Goal: Find specific page/section: Find specific page/section

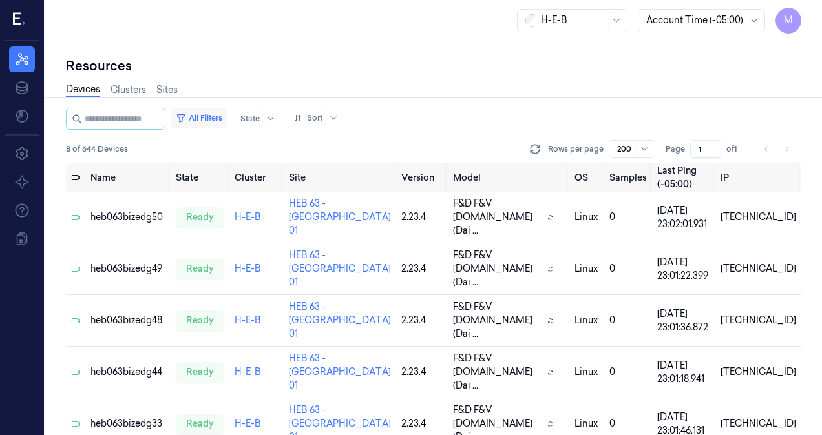
click at [211, 117] on button "All Filters" at bounding box center [199, 118] width 57 height 21
click at [224, 114] on button "All Filters" at bounding box center [199, 118] width 57 height 21
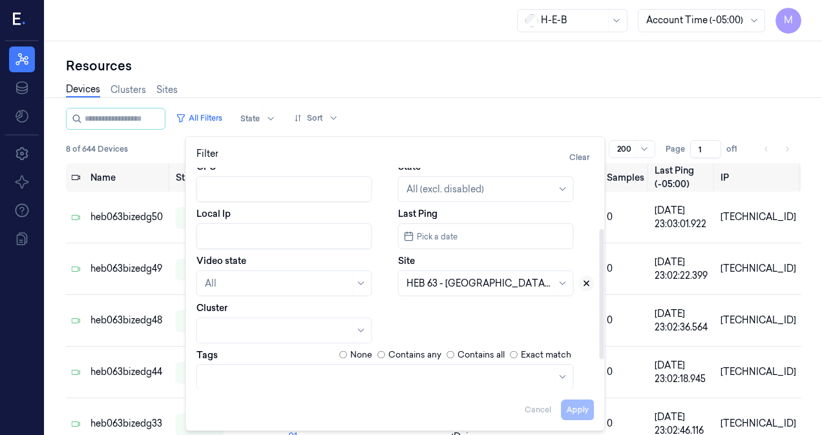
scroll to position [103, 0]
click at [586, 283] on icon at bounding box center [586, 283] width 5 height 5
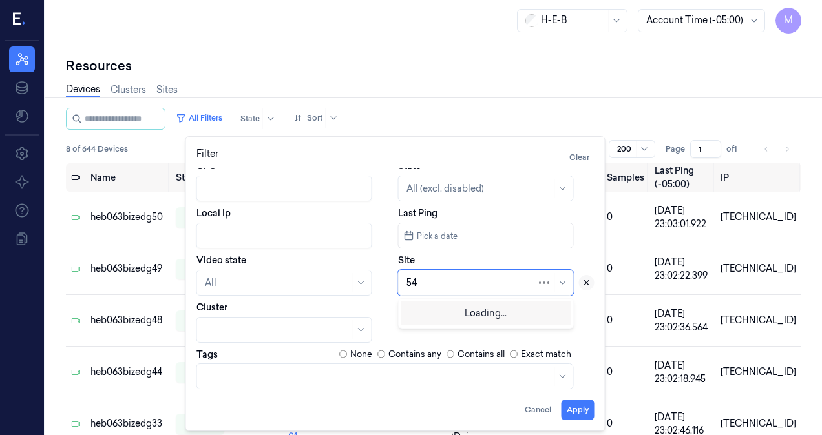
type input "541"
click at [460, 309] on div "HEB 541 - H43 - Beechnut" at bounding box center [460, 313] width 109 height 14
click at [576, 411] on button "Apply" at bounding box center [577, 410] width 33 height 21
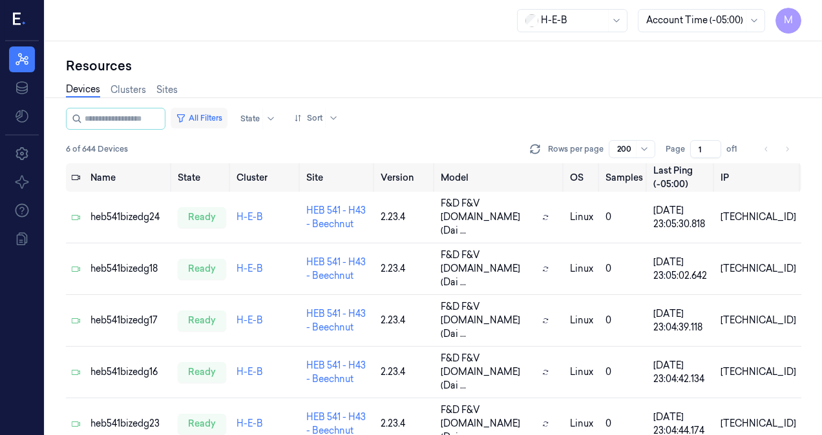
click at [224, 121] on button "All Filters" at bounding box center [199, 118] width 57 height 21
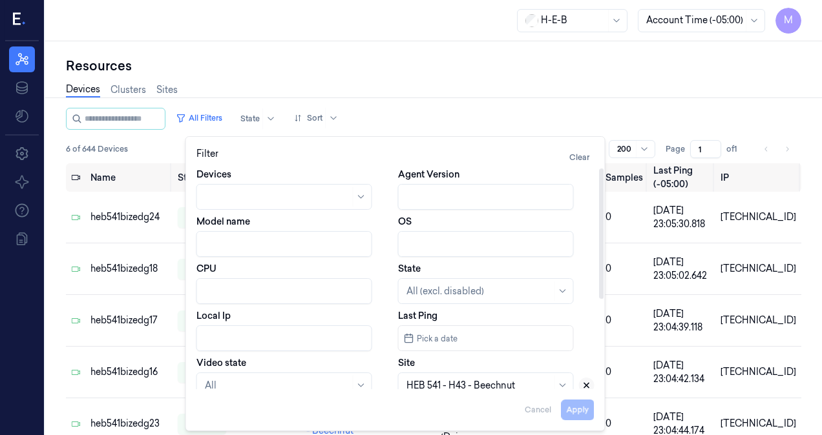
click at [588, 385] on icon at bounding box center [586, 385] width 9 height 9
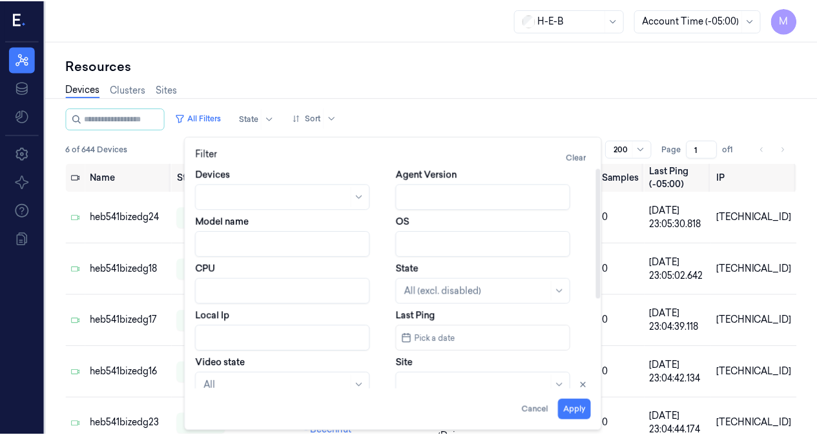
scroll to position [3, 0]
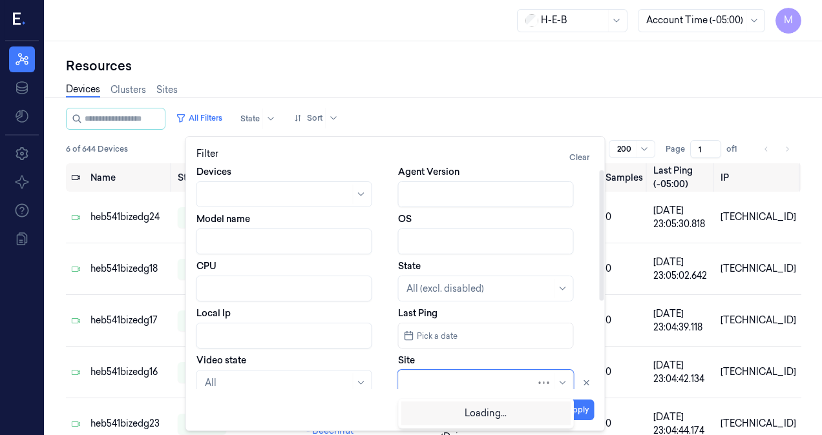
click at [505, 380] on div at bounding box center [471, 384] width 130 height 14
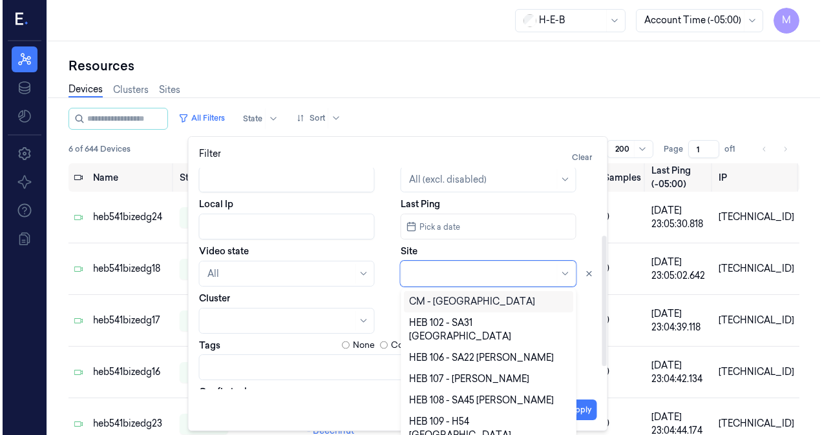
scroll to position [114, 0]
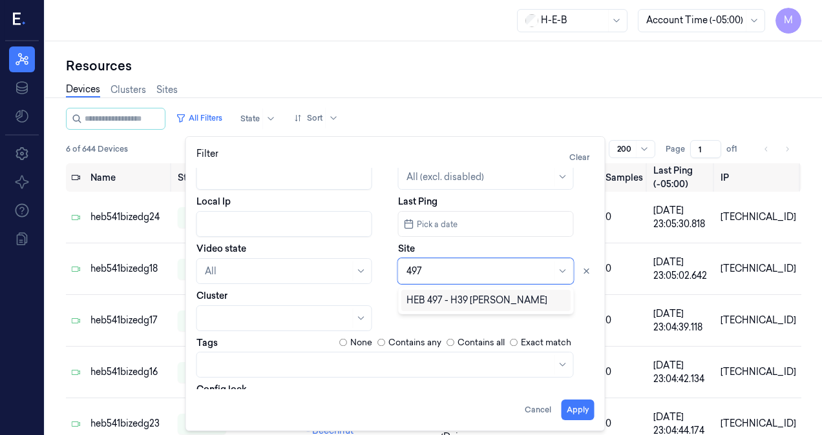
type input "497"
click at [479, 312] on div "Devices Agent Version Model name OS CPU State All (excl. disabled) Local Ip Las…" at bounding box center [395, 239] width 398 height 371
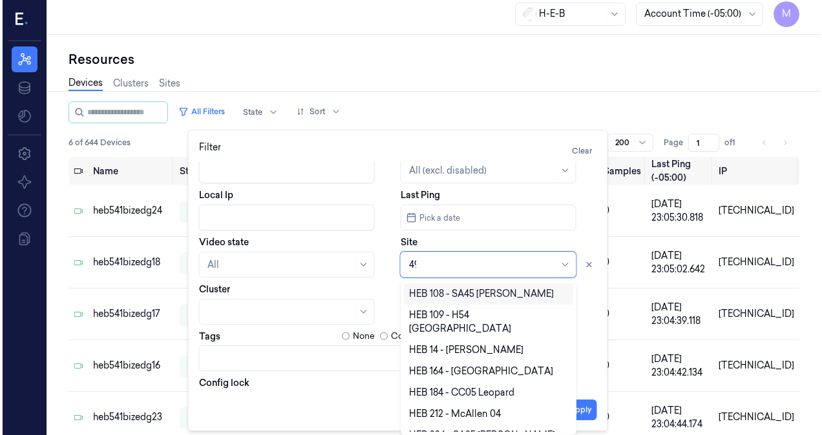
scroll to position [0, 0]
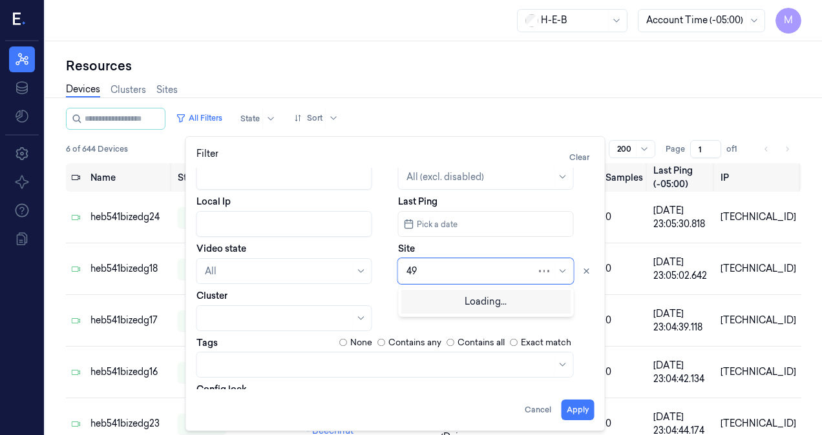
type input "497"
click at [468, 298] on div "HEB 497 - H39 [PERSON_NAME]" at bounding box center [476, 301] width 141 height 14
click at [579, 410] on button "Apply" at bounding box center [577, 410] width 33 height 21
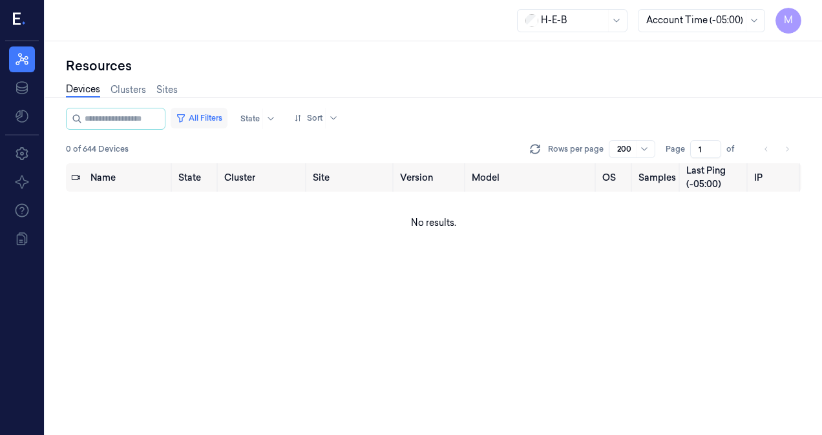
click at [220, 120] on button "All Filters" at bounding box center [199, 118] width 57 height 21
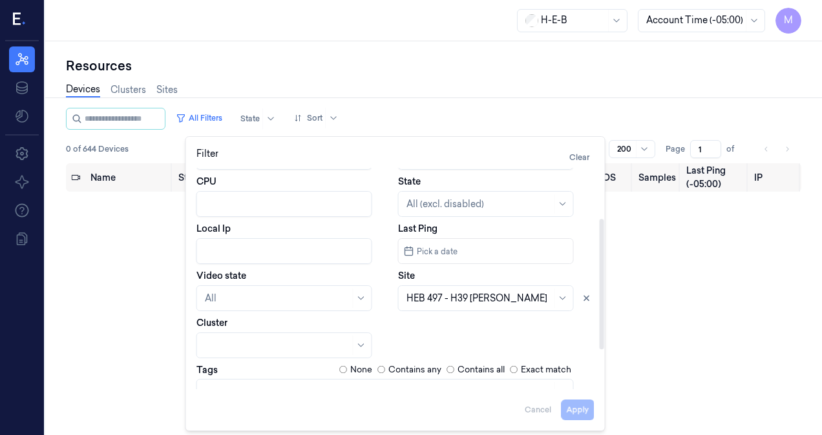
scroll to position [88, 0]
click at [589, 300] on icon at bounding box center [586, 297] width 9 height 9
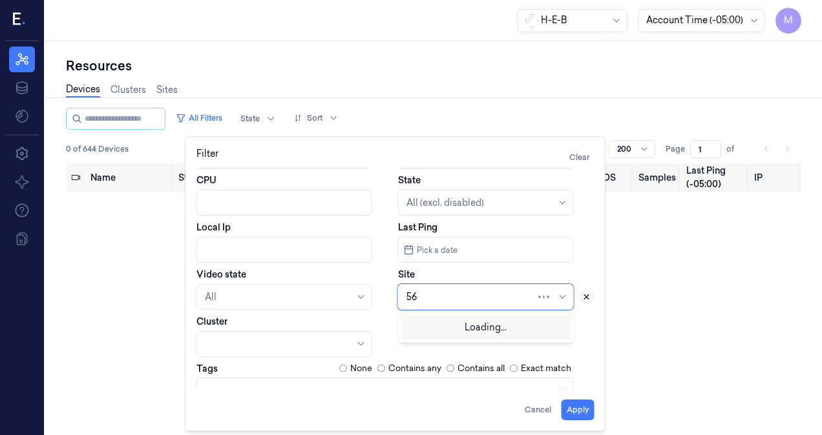
type input "563"
click at [476, 326] on div "HEB 563 - Riverpark" at bounding box center [448, 327] width 85 height 14
click at [574, 405] on button "Apply" at bounding box center [577, 410] width 33 height 21
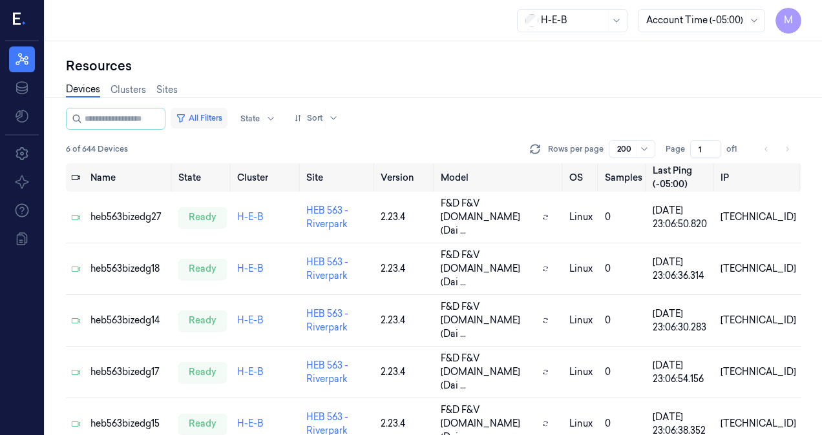
click at [224, 115] on button "All Filters" at bounding box center [199, 118] width 57 height 21
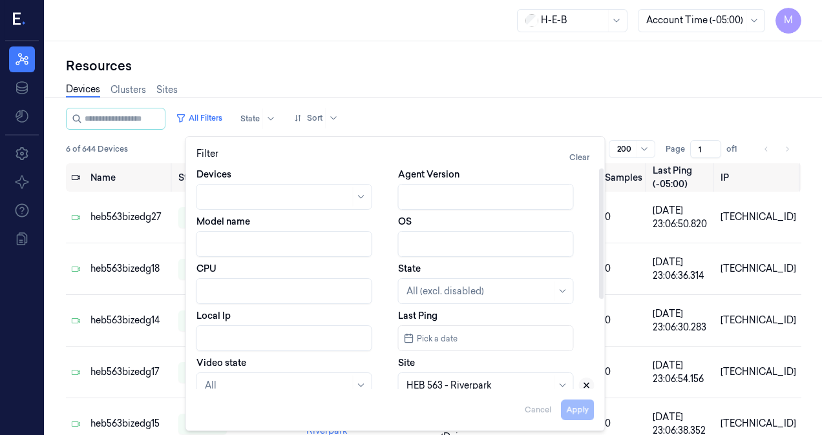
click at [587, 380] on button at bounding box center [587, 386] width 16 height 16
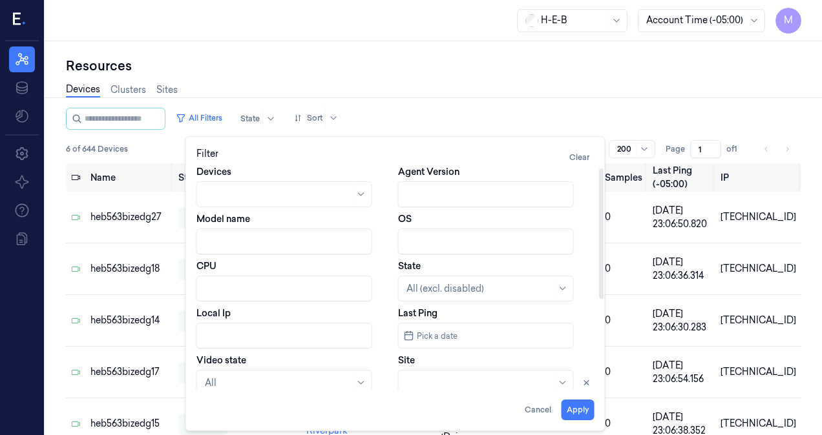
click at [499, 380] on div at bounding box center [478, 384] width 145 height 14
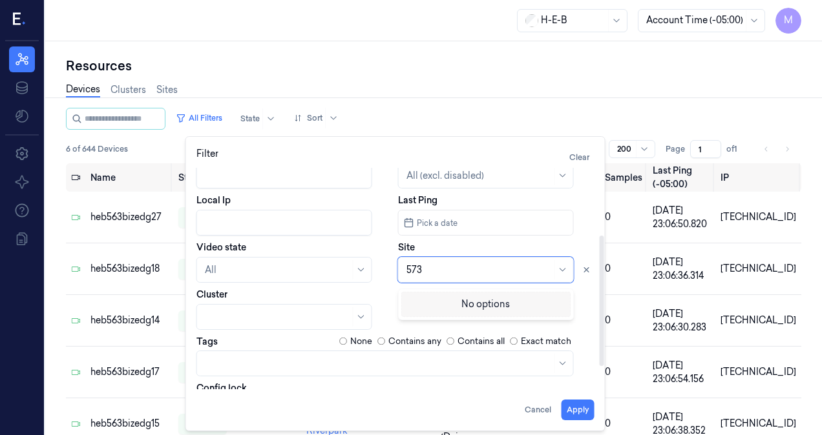
scroll to position [117, 0]
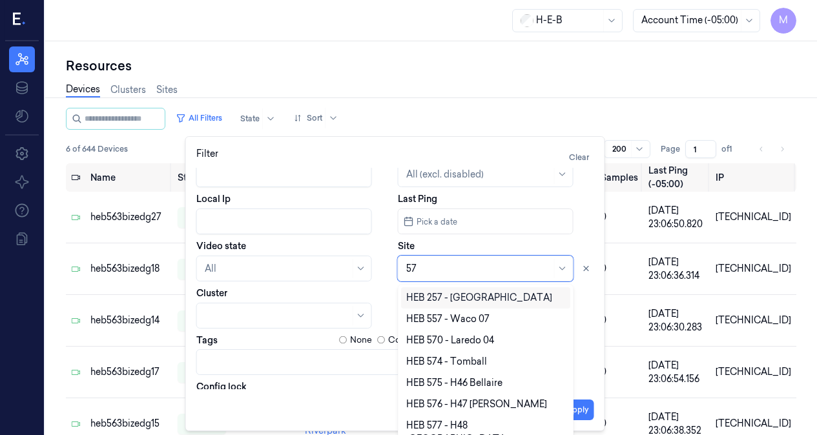
type input "575"
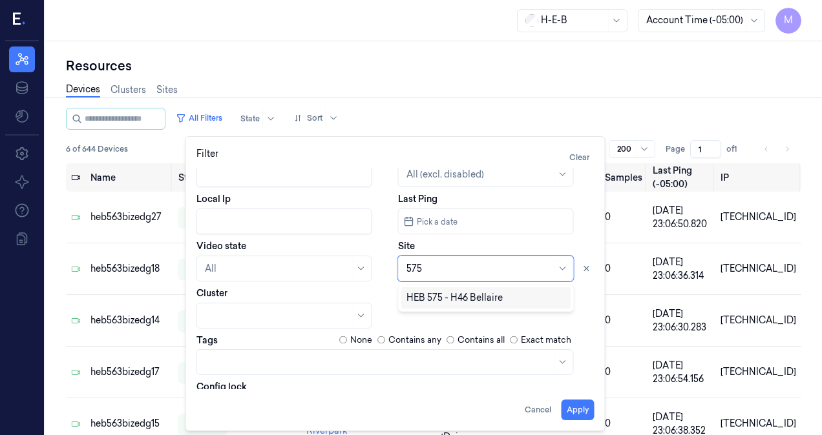
click at [486, 299] on div "HEB 575 - H46 Bellaire" at bounding box center [454, 298] width 96 height 14
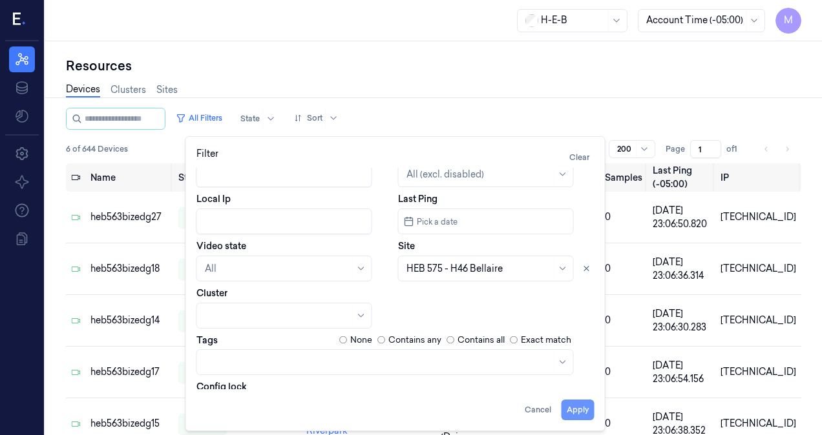
click at [584, 413] on button "Apply" at bounding box center [577, 410] width 33 height 21
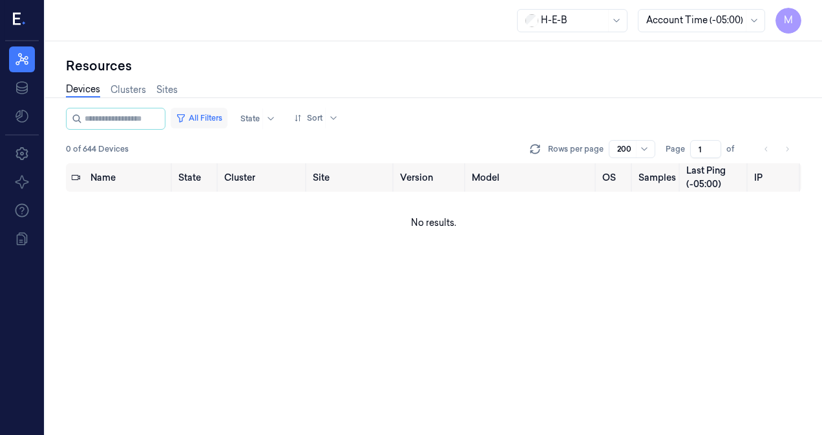
click at [227, 119] on button "All Filters" at bounding box center [199, 118] width 57 height 21
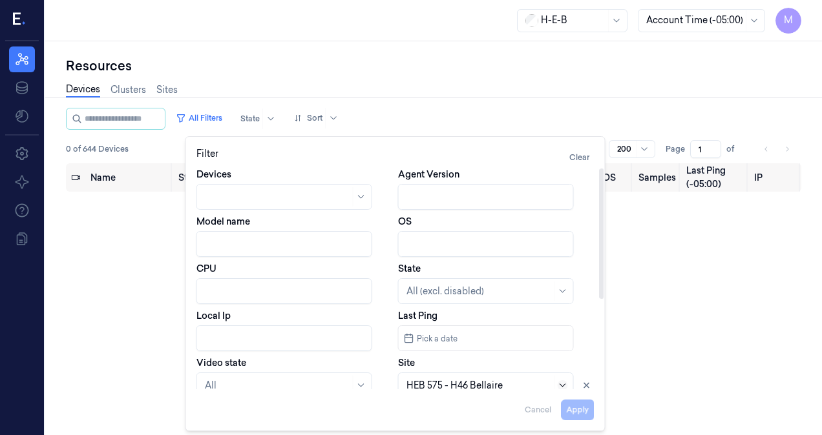
scroll to position [3, 0]
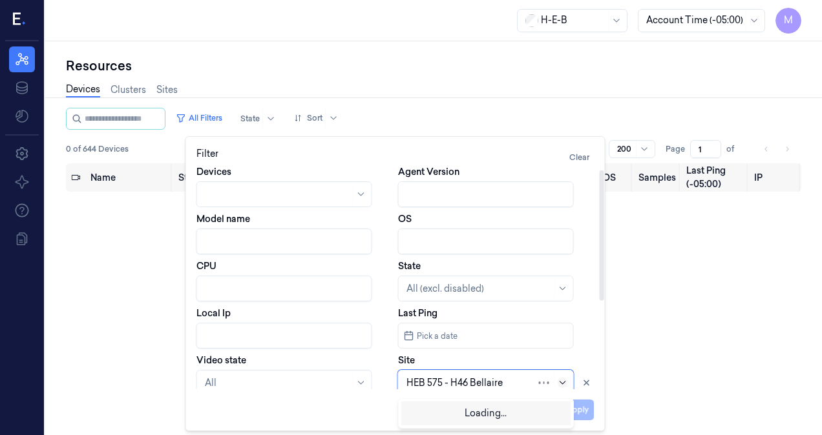
click at [562, 386] on icon at bounding box center [562, 383] width 10 height 10
click at [586, 384] on icon at bounding box center [586, 383] width 9 height 9
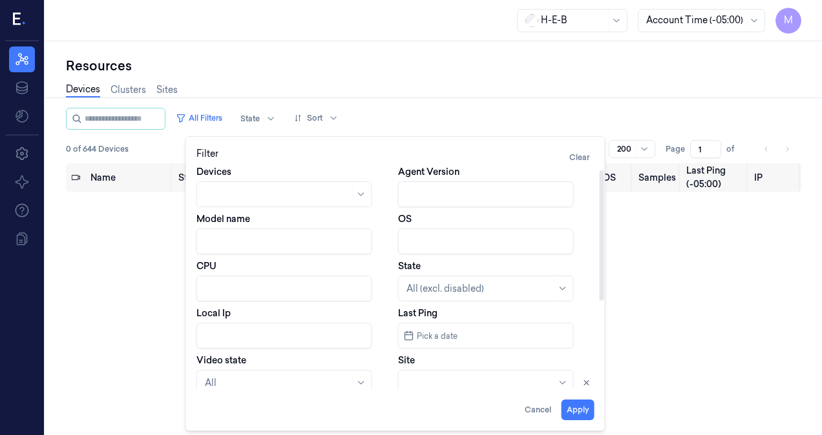
click at [452, 390] on div "Apply Cancel" at bounding box center [395, 405] width 398 height 31
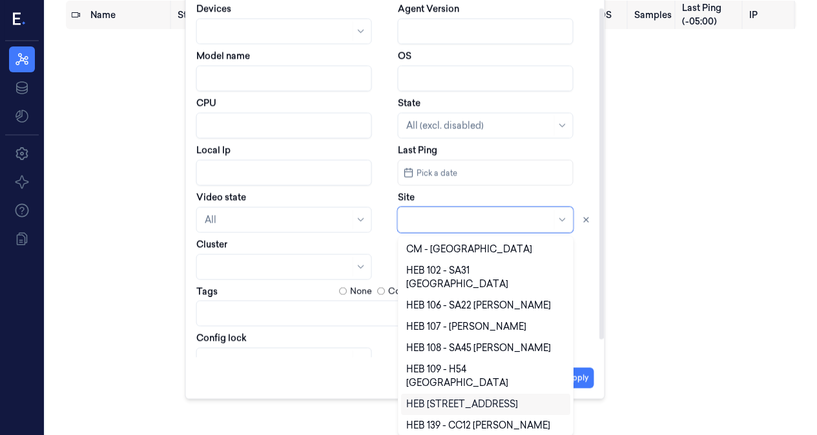
click at [454, 273] on body "M Resources Data Settings About Support Documentation H-E-B Account Time (-05:0…" at bounding box center [408, 54] width 817 height 435
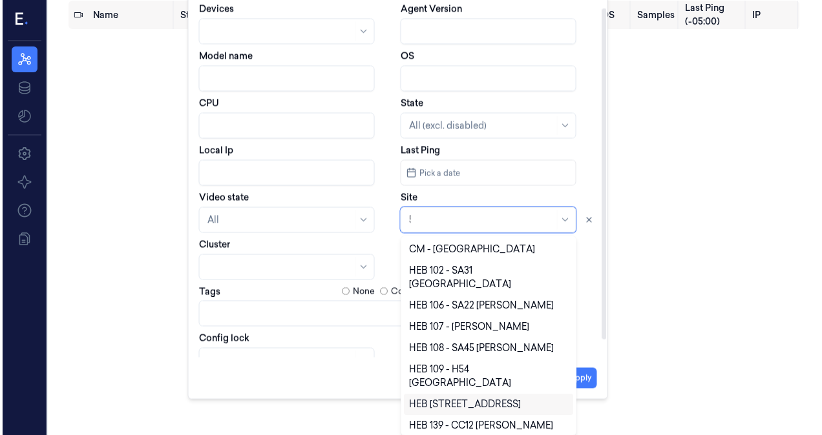
scroll to position [0, 0]
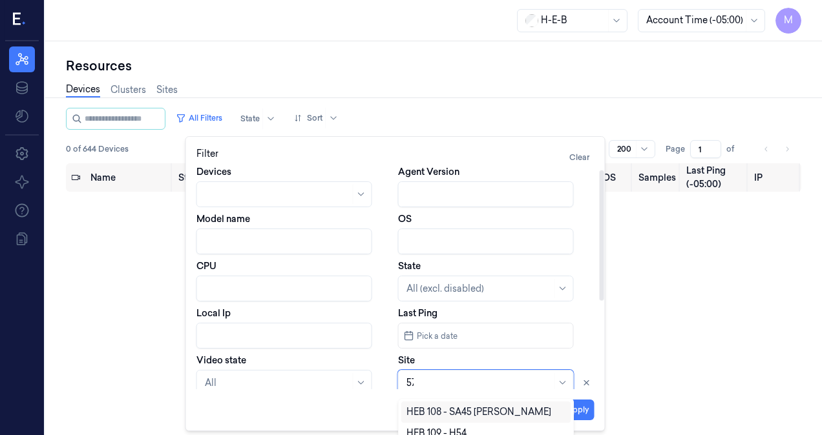
type input "577"
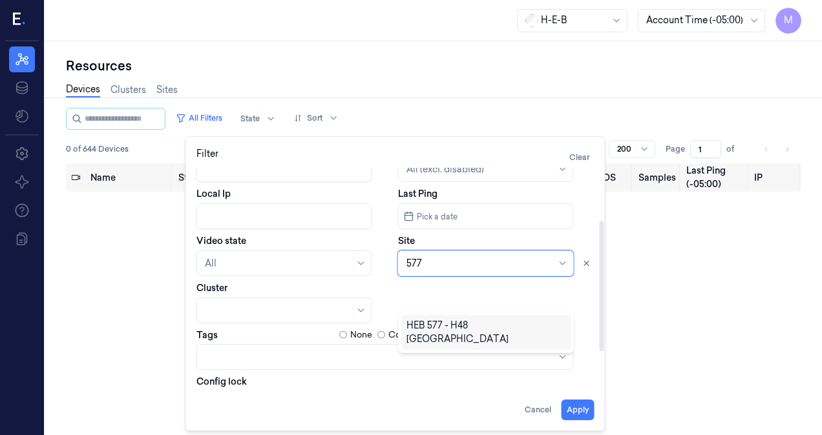
scroll to position [126, 0]
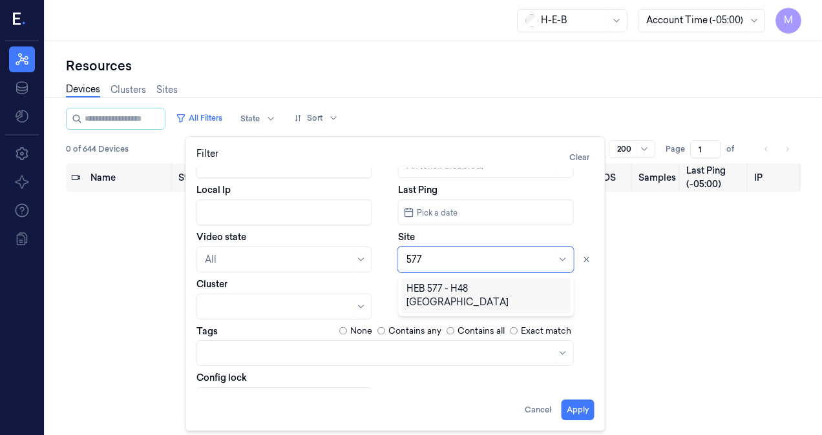
click at [495, 295] on div "HEB 577 - H48 [GEOGRAPHIC_DATA]" at bounding box center [485, 295] width 159 height 27
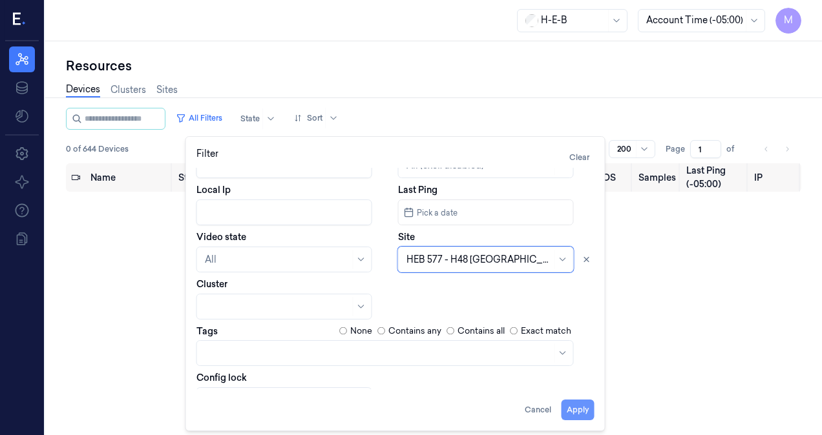
click at [569, 408] on button "Apply" at bounding box center [577, 410] width 33 height 21
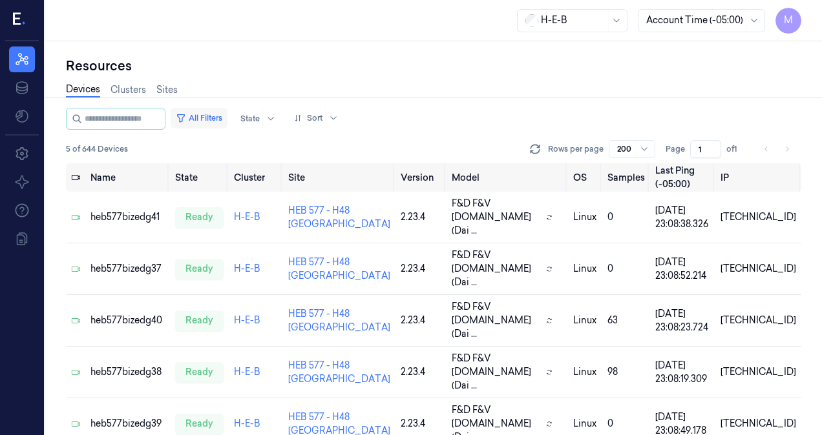
click at [220, 117] on button "All Filters" at bounding box center [199, 118] width 57 height 21
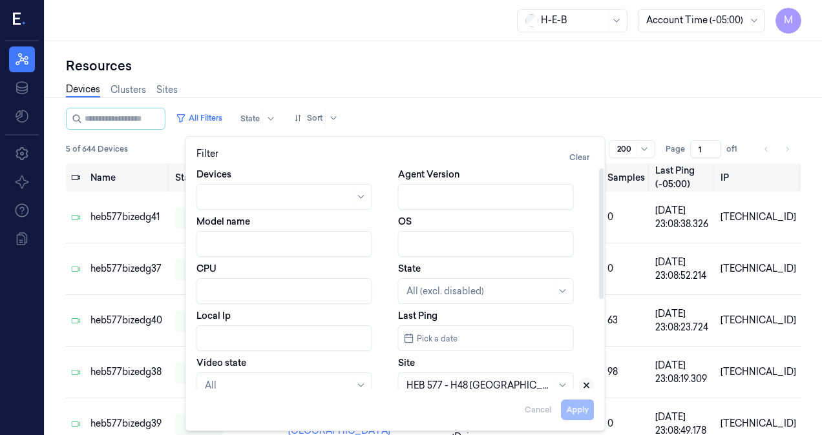
click at [588, 387] on icon at bounding box center [586, 385] width 9 height 9
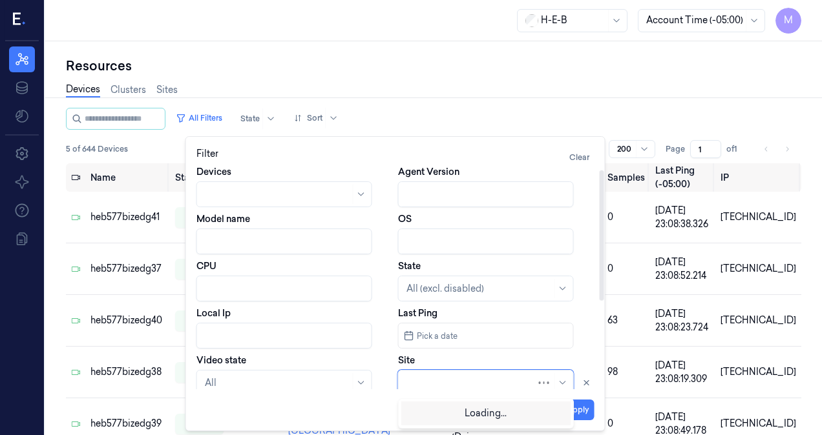
click at [489, 387] on div at bounding box center [471, 384] width 130 height 14
type input "596"
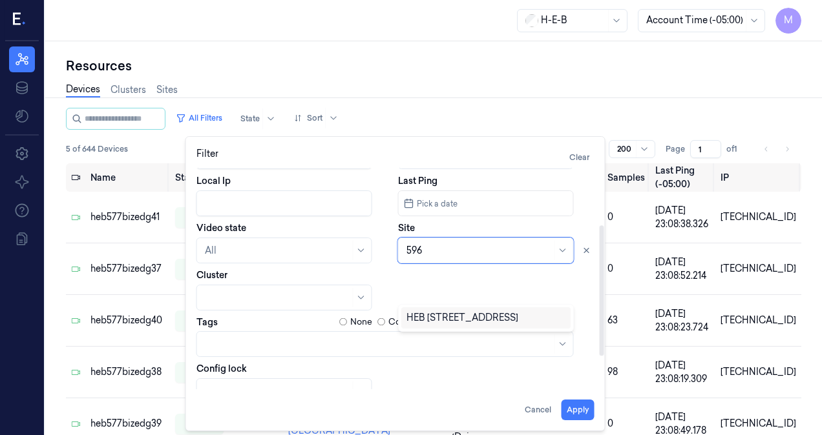
scroll to position [141, 0]
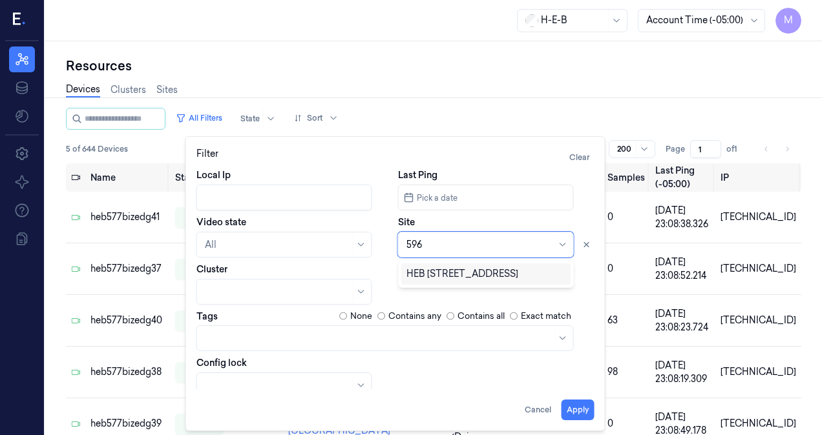
click at [497, 282] on div "HEB [STREET_ADDRESS]" at bounding box center [485, 274] width 169 height 21
click at [577, 407] on button "Apply" at bounding box center [577, 410] width 33 height 21
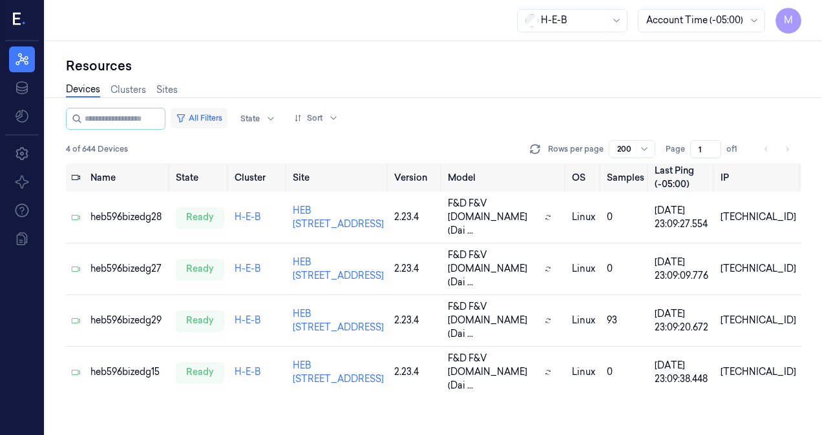
click at [210, 118] on button "All Filters" at bounding box center [199, 118] width 57 height 21
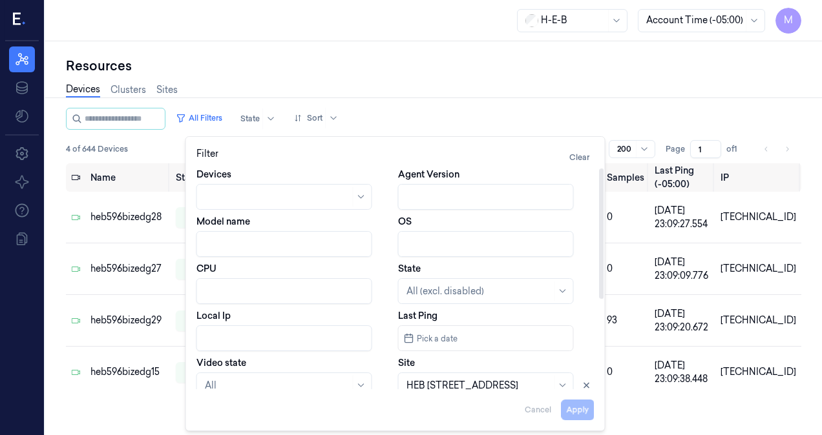
click at [218, 334] on input "Local Ip" at bounding box center [284, 339] width 176 height 26
click at [503, 149] on div "Filter Clear" at bounding box center [395, 157] width 398 height 21
click at [589, 385] on icon at bounding box center [586, 385] width 9 height 9
click at [576, 408] on button "Apply" at bounding box center [577, 410] width 33 height 21
type input "10.59.62"
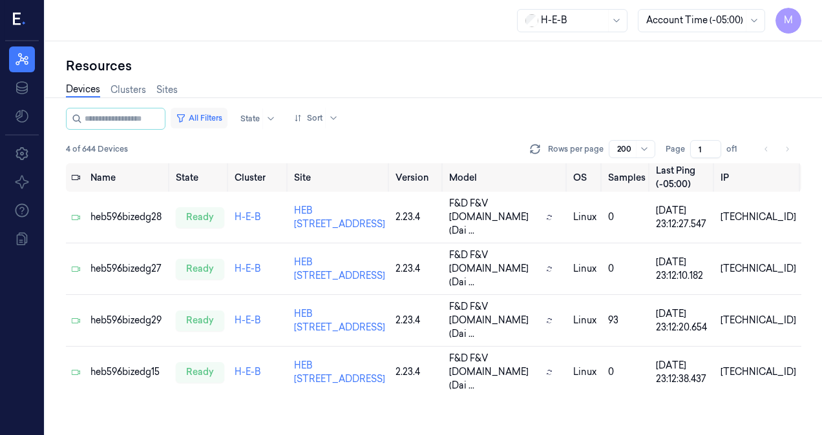
click at [224, 119] on button "All Filters" at bounding box center [199, 118] width 57 height 21
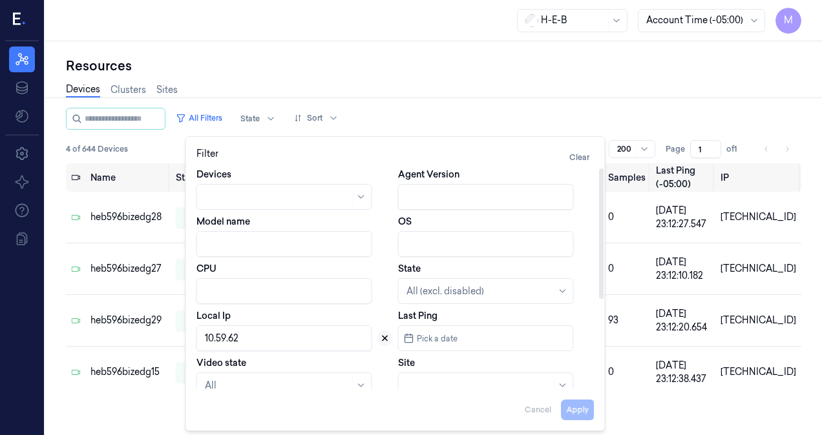
click at [383, 340] on icon at bounding box center [384, 339] width 5 height 5
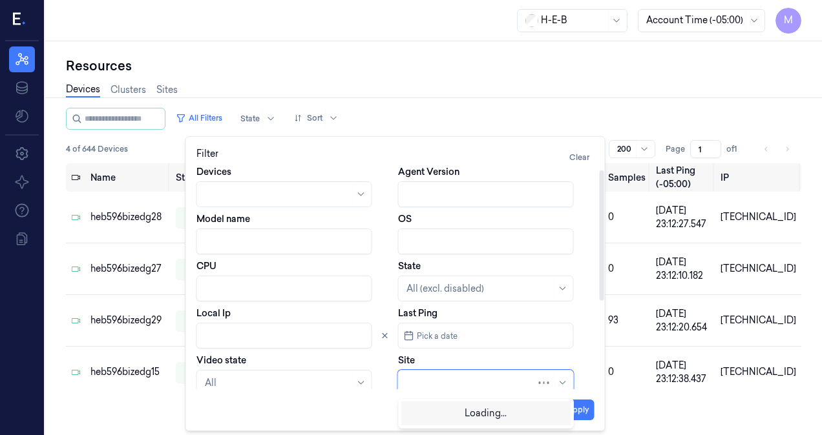
click at [422, 382] on div at bounding box center [471, 384] width 130 height 14
type input "615"
click at [489, 416] on div "HEB 615 - H57 Katy 02" at bounding box center [452, 413] width 93 height 14
click at [574, 413] on button "Apply" at bounding box center [577, 410] width 33 height 21
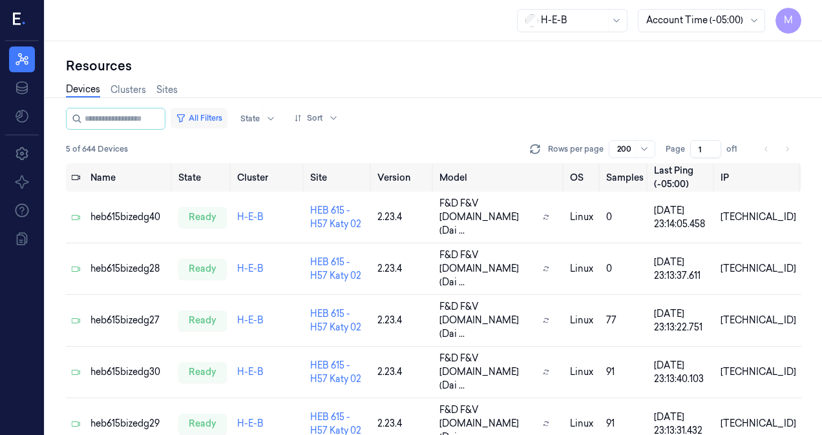
click at [226, 118] on button "All Filters" at bounding box center [199, 118] width 57 height 21
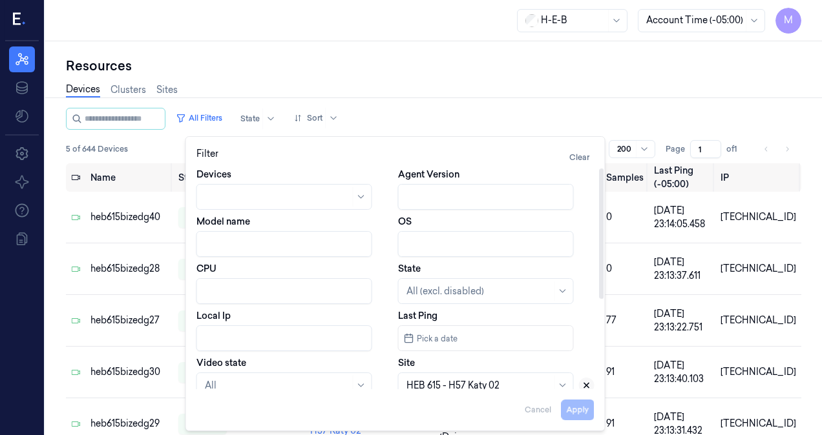
click at [583, 386] on icon at bounding box center [586, 385] width 9 height 9
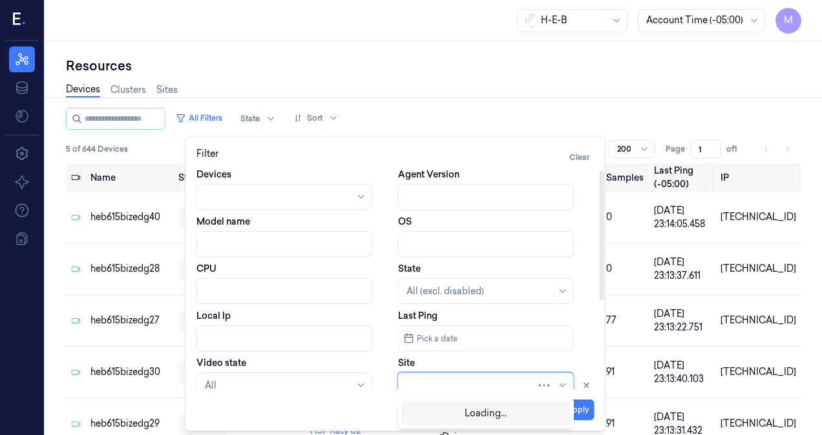
scroll to position [3, 0]
click at [473, 389] on div at bounding box center [471, 384] width 130 height 14
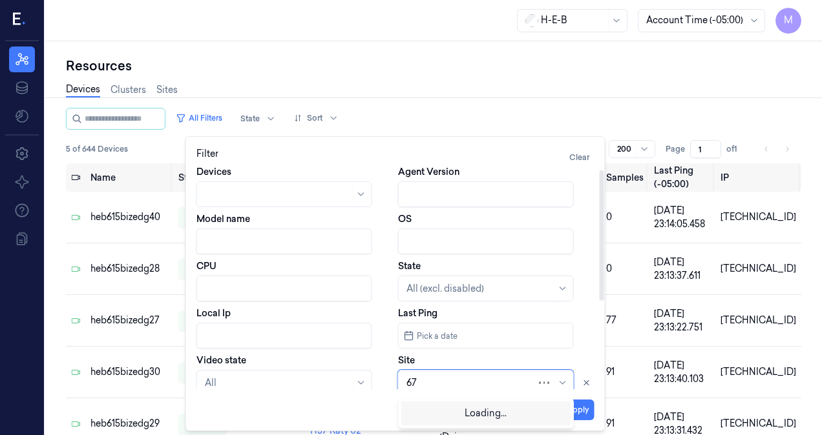
type input "675"
click at [470, 414] on div "HEB 675 - [GEOGRAPHIC_DATA] 02" at bounding box center [485, 413] width 159 height 14
click at [581, 411] on button "Apply" at bounding box center [577, 410] width 33 height 21
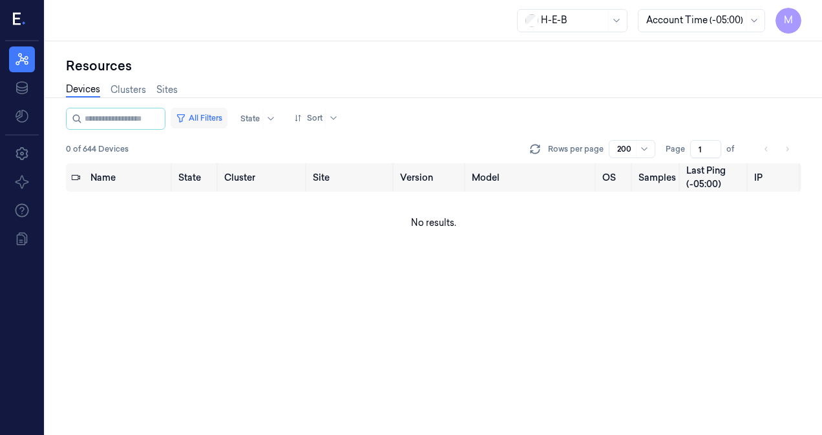
click at [222, 124] on button "All Filters" at bounding box center [199, 118] width 57 height 21
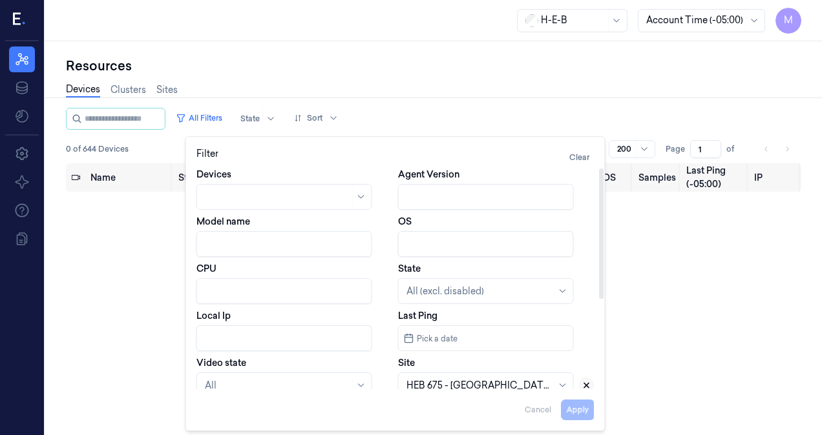
click at [588, 384] on icon at bounding box center [586, 386] width 5 height 5
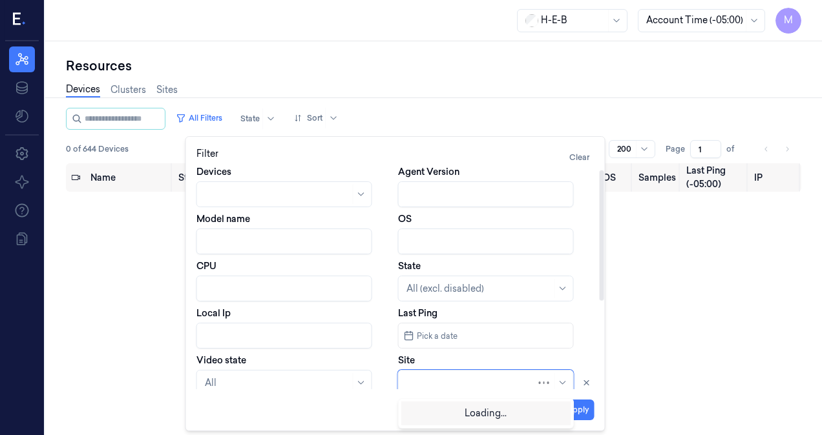
click at [481, 386] on div at bounding box center [471, 384] width 130 height 14
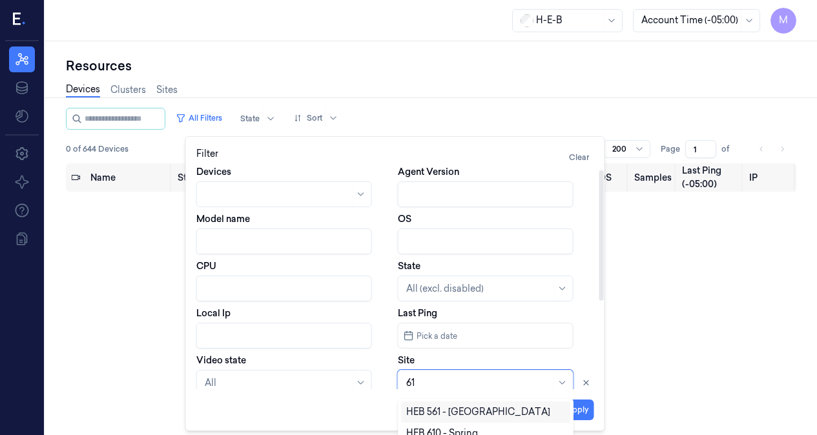
type input "615"
click at [498, 414] on div "HEB 615 - H57 Katy 02" at bounding box center [452, 413] width 93 height 14
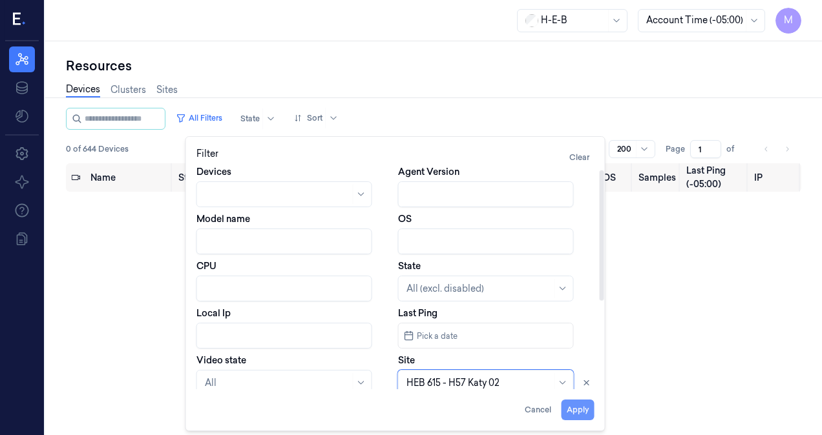
click at [587, 417] on button "Apply" at bounding box center [577, 410] width 33 height 21
